Goal: Find specific page/section: Find specific page/section

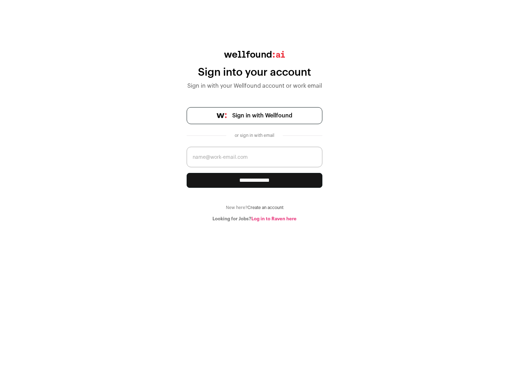
click at [262, 116] on span "Sign in with Wellfound" at bounding box center [262, 115] width 60 height 8
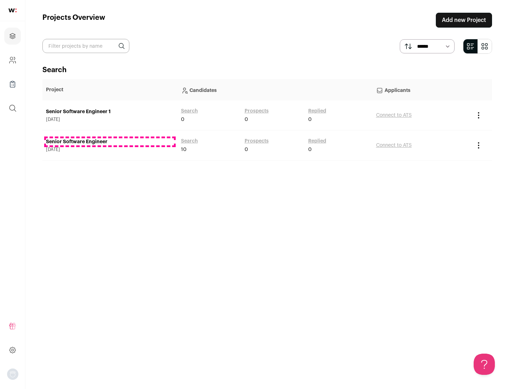
click at [110, 142] on link "Senior Software Engineer" at bounding box center [110, 141] width 128 height 7
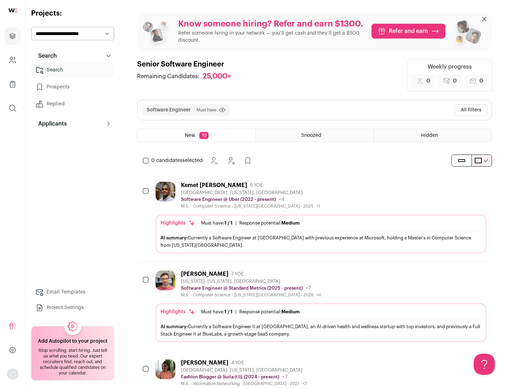
scroll to position [23, 0]
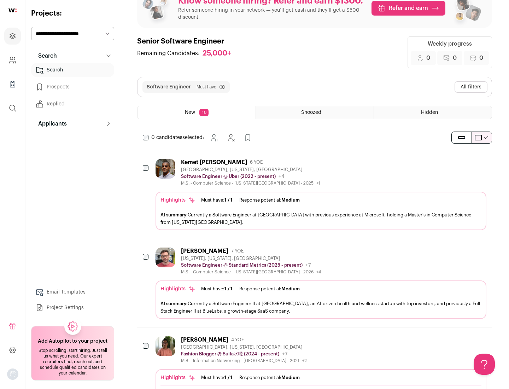
click at [315, 195] on div "Highlights Must have: 1 / 1 How many must haves have been fulfilled? | Response…" at bounding box center [321, 211] width 331 height 39
